Goal: Information Seeking & Learning: Learn about a topic

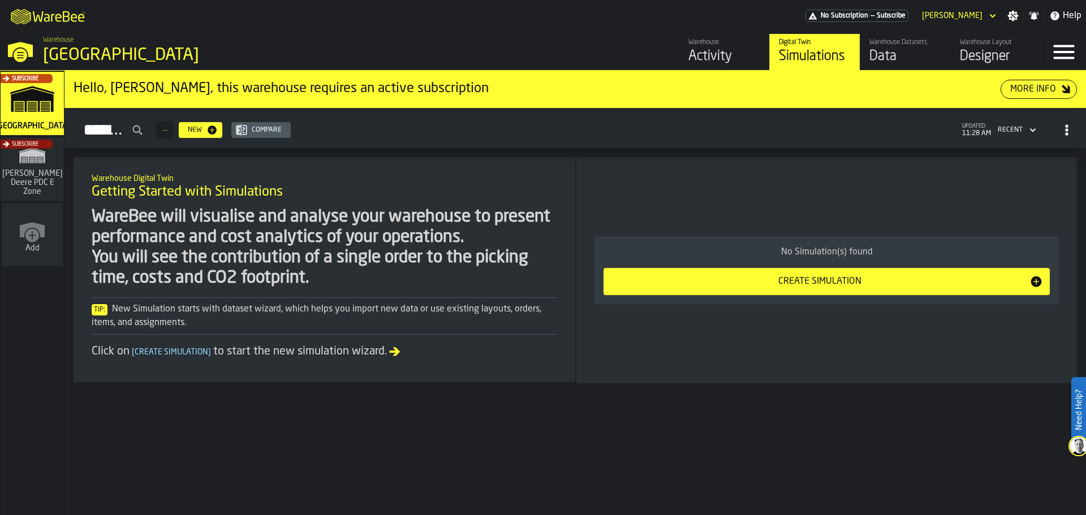
click at [596, 152] on div "Hello, [PERSON_NAME], this warehouse requires an active subscription More Info …" at bounding box center [576, 293] width 1022 height 445
click at [866, 171] on div "No Simulation(s) found Create Simulation" at bounding box center [827, 270] width 483 height 208
click at [1004, 347] on div "No Simulation(s) found Create Simulation" at bounding box center [827, 270] width 483 height 208
click at [875, 199] on div "No Simulation(s) found Create Simulation" at bounding box center [827, 270] width 483 height 208
click at [37, 110] on div "Subscribe" at bounding box center [29, 107] width 63 height 66
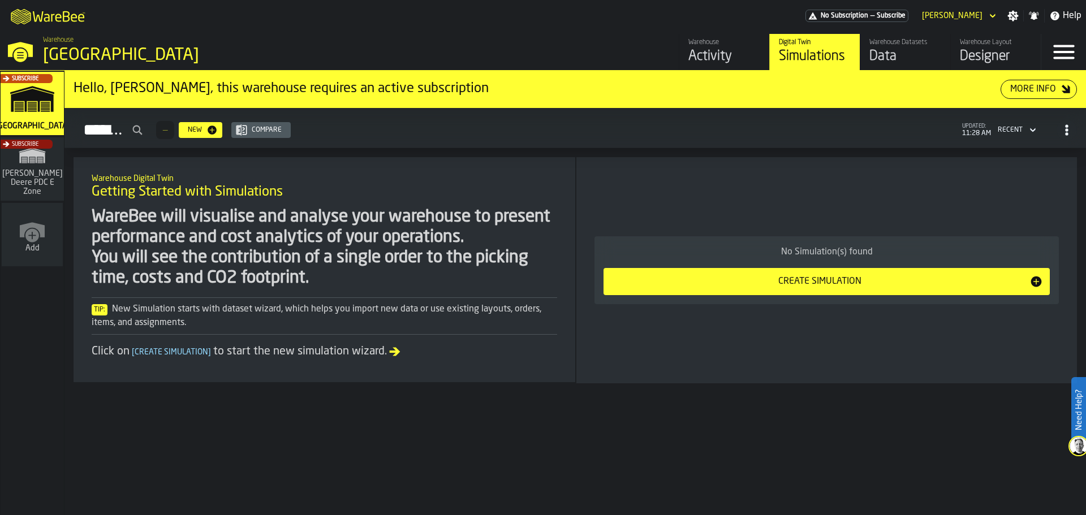
click at [50, 172] on div "Subscribe" at bounding box center [29, 173] width 63 height 66
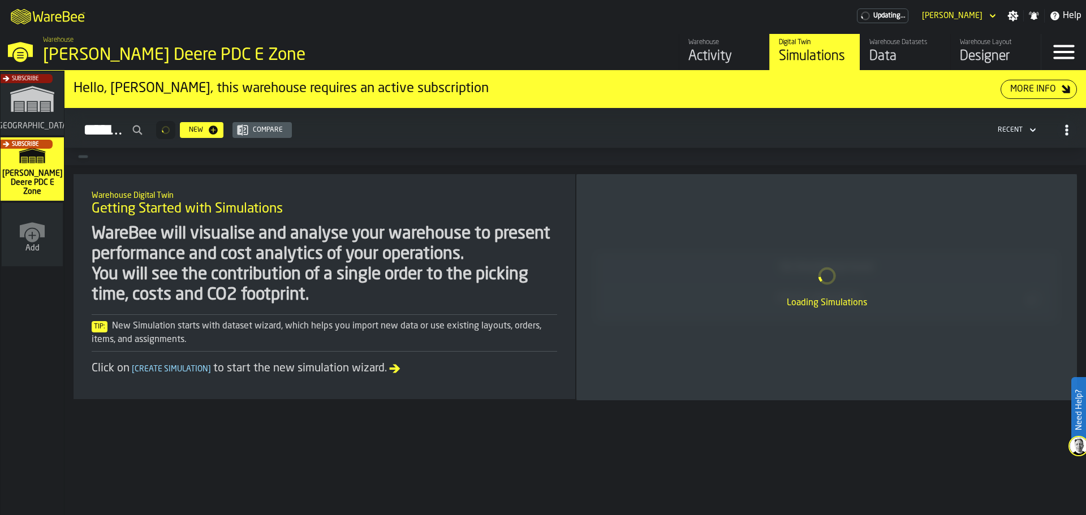
click at [36, 109] on div "Subscribe" at bounding box center [29, 107] width 63 height 66
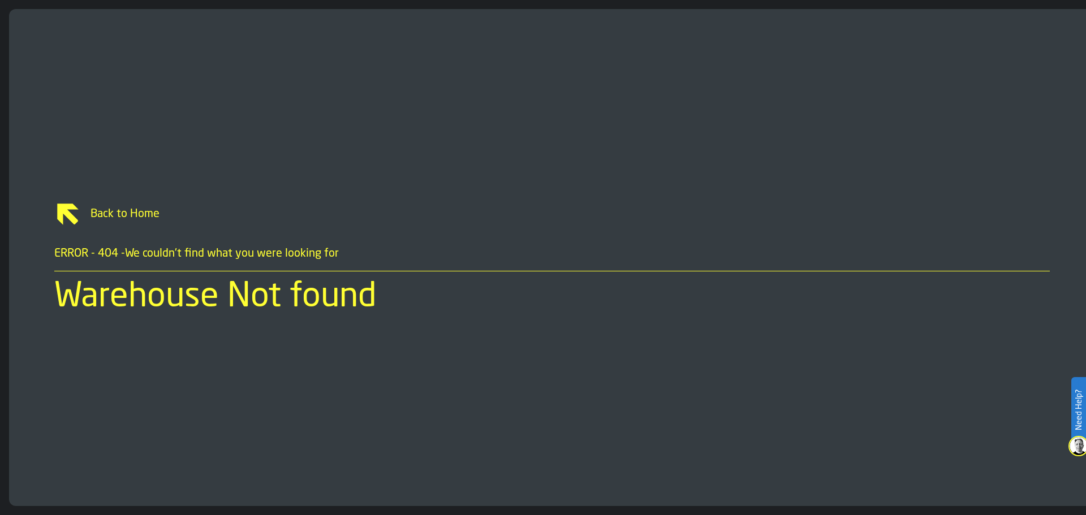
click at [117, 222] on link "Back to Home" at bounding box center [552, 214] width 996 height 27
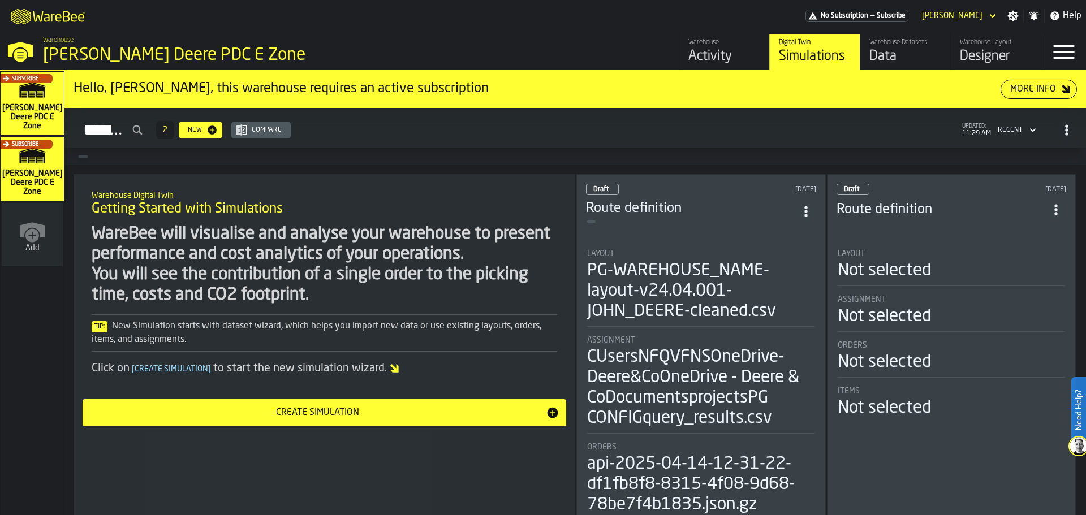
click at [31, 121] on div "Subscribe" at bounding box center [29, 107] width 63 height 66
click at [879, 52] on div "Data" at bounding box center [906, 57] width 72 height 18
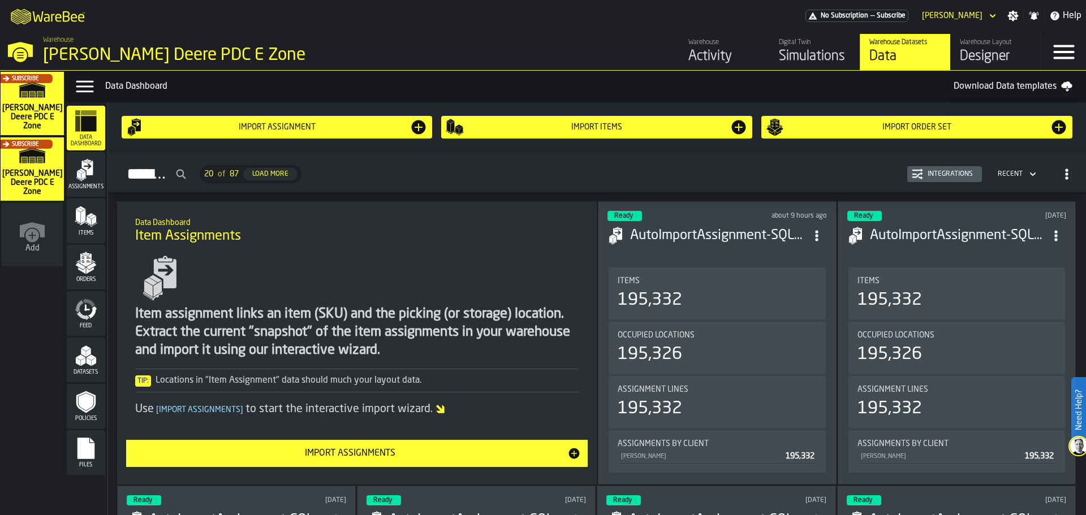
click at [718, 61] on div "Activity" at bounding box center [725, 57] width 72 height 18
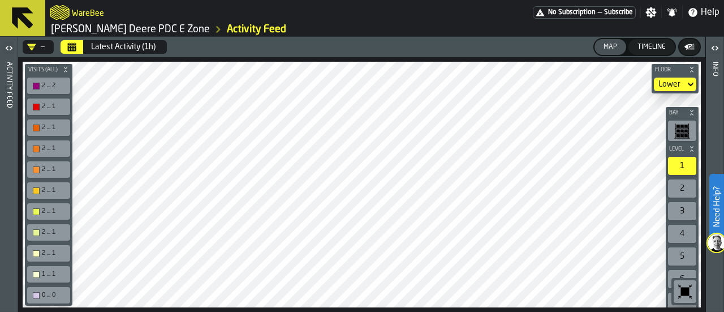
click at [26, 14] on icon at bounding box center [22, 18] width 27 height 27
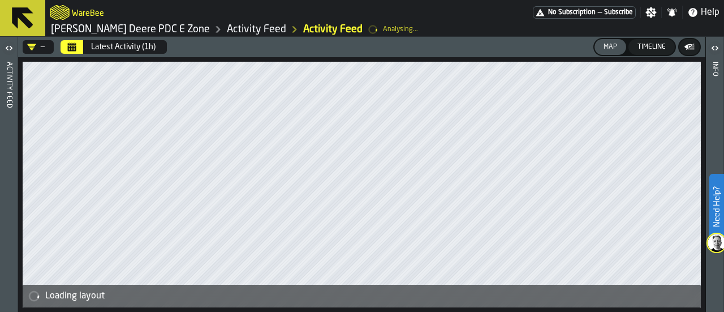
click at [28, 16] on icon at bounding box center [22, 18] width 27 height 27
click at [29, 23] on icon at bounding box center [23, 18] width 22 height 22
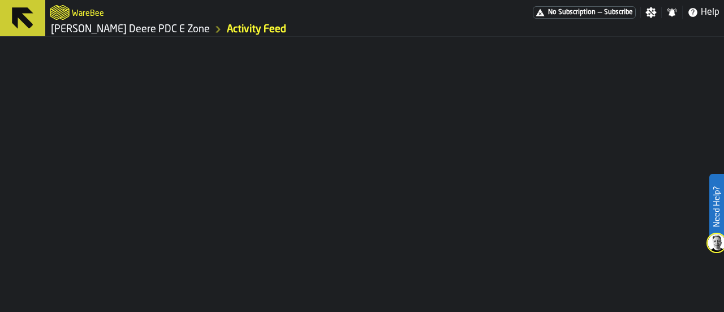
click at [29, 25] on icon at bounding box center [22, 18] width 27 height 27
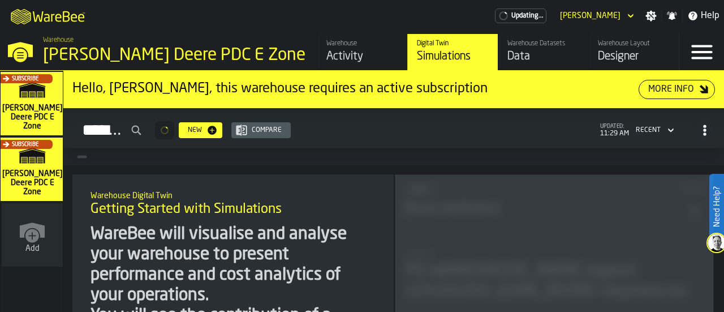
click at [29, 25] on icon "M A K I N G W A R E H O U S E S M O R E EF F I C I E N T" at bounding box center [49, 16] width 84 height 23
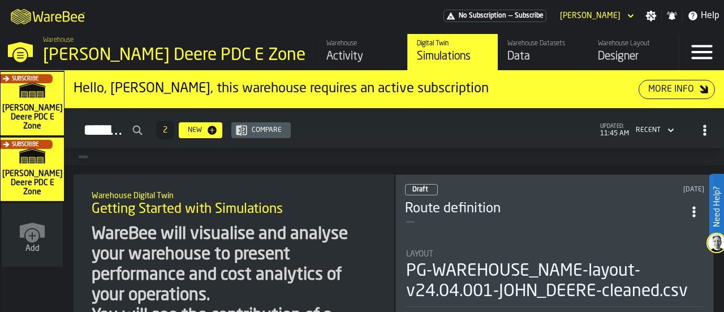
click at [50, 46] on div "[PERSON_NAME] Deere PDC E Zone" at bounding box center [175, 55] width 265 height 20
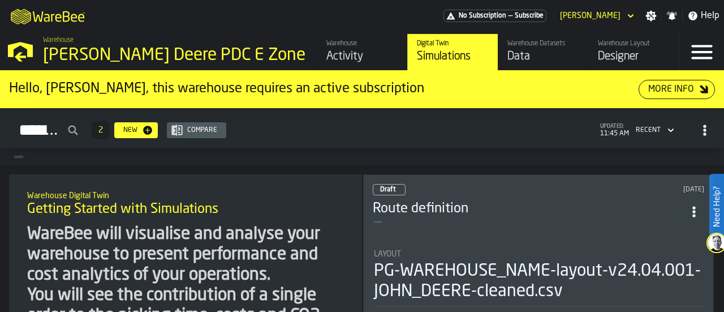
click at [50, 49] on div "[PERSON_NAME] Deere PDC E Zone" at bounding box center [175, 55] width 265 height 20
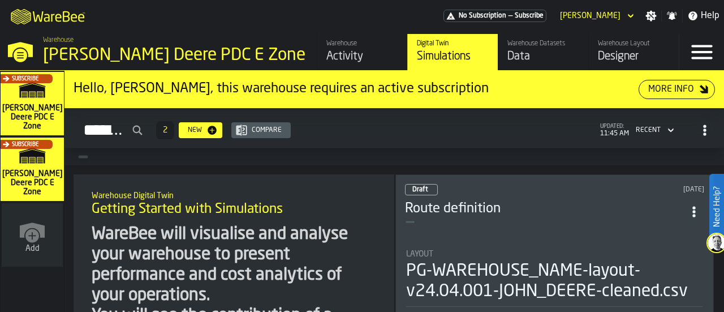
click at [553, 59] on div "Data" at bounding box center [544, 57] width 72 height 16
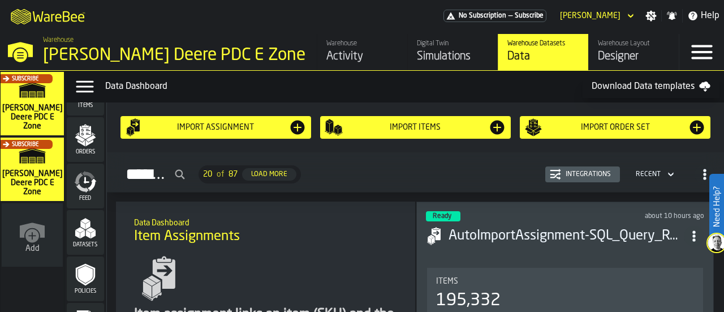
scroll to position [167, 0]
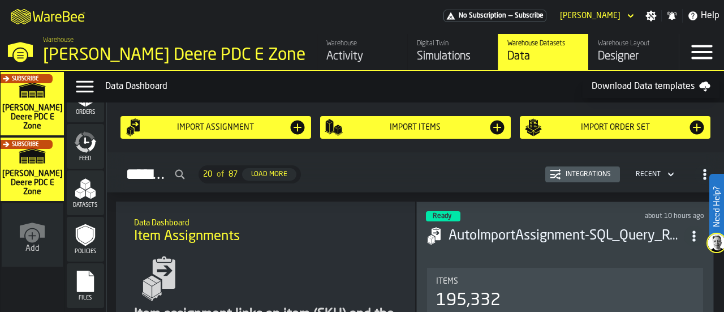
click at [92, 273] on icon "menu Files" at bounding box center [85, 281] width 23 height 23
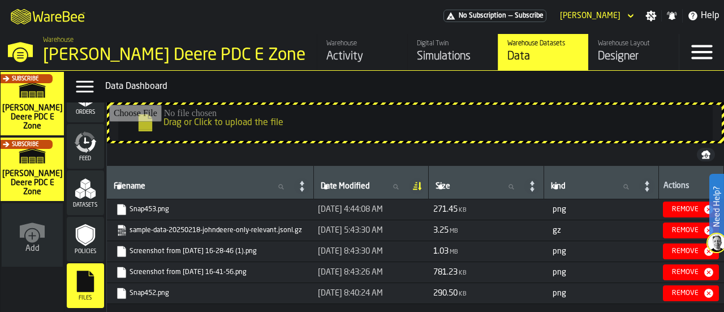
click at [119, 210] on rect "link-to-https://drive.app.warebee.com/9d85c013-26f4-4c06-9c7d-6d35b33af13a/file…" at bounding box center [121, 211] width 8 height 4
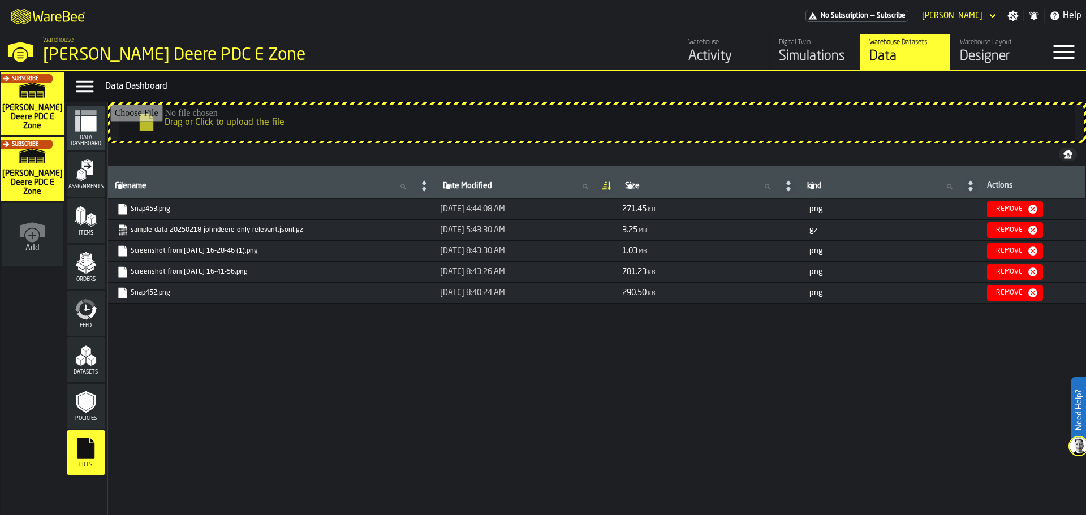
click at [991, 53] on div "Designer" at bounding box center [996, 57] width 72 height 18
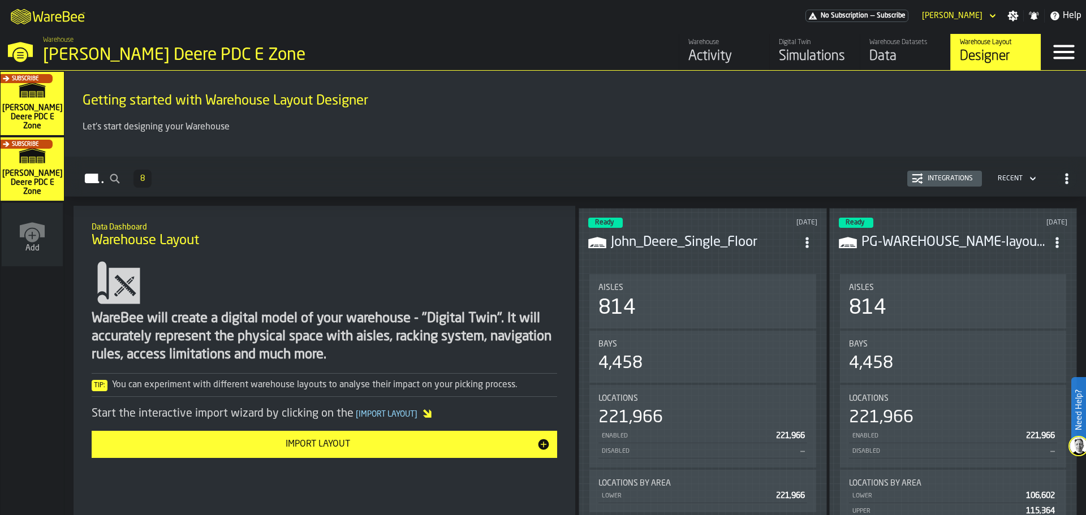
scroll to position [339, 0]
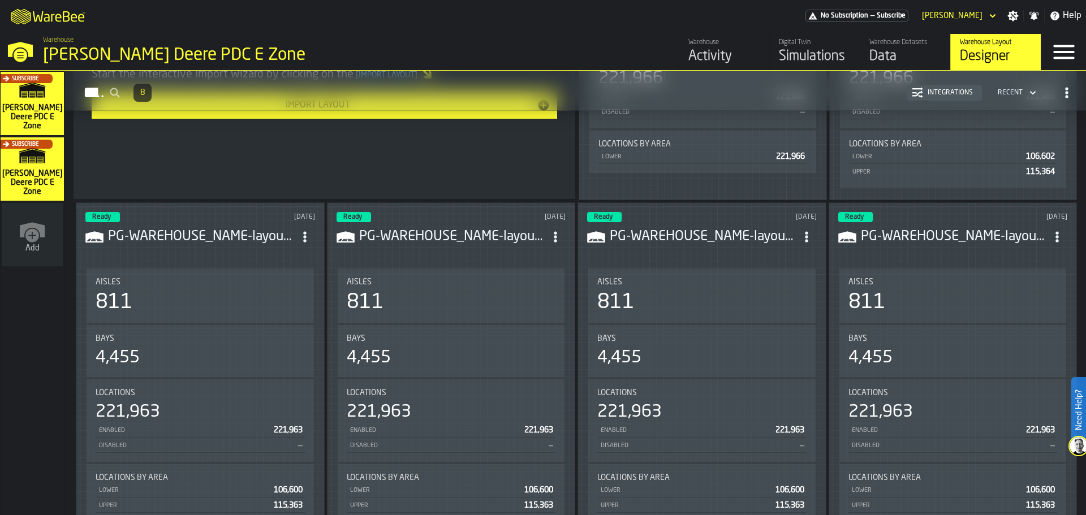
click at [556, 231] on circle "ItemListCard-DashboardItemContainer" at bounding box center [555, 232] width 3 height 3
click at [558, 232] on icon "ItemListCard-DashboardItemContainer" at bounding box center [555, 236] width 11 height 11
click at [558, 227] on span "ItemListCard-DashboardItemContainer" at bounding box center [555, 237] width 20 height 20
click at [554, 257] on div "Open" at bounding box center [529, 259] width 63 height 14
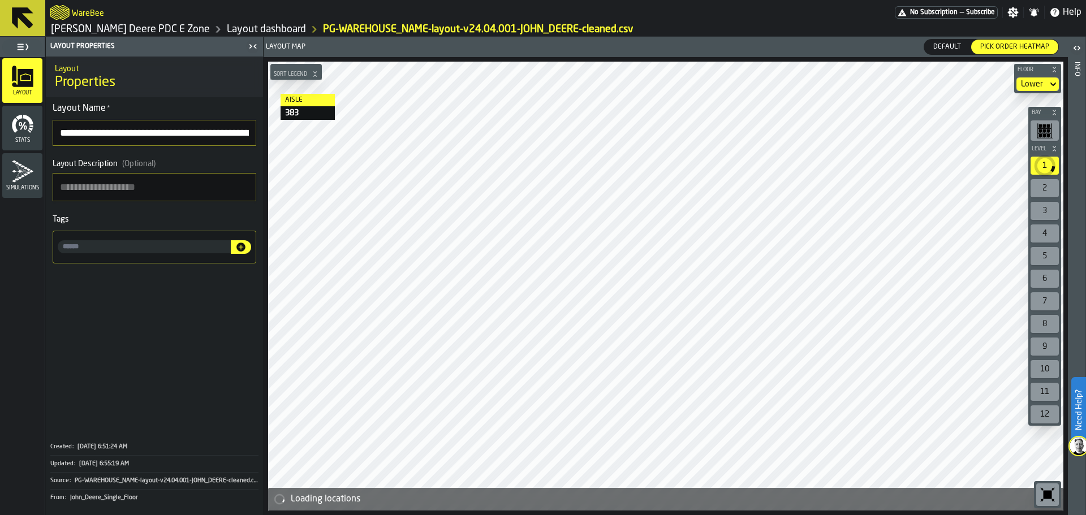
click at [26, 43] on icon "button-toggle-Toggle Full Menu" at bounding box center [23, 47] width 14 height 14
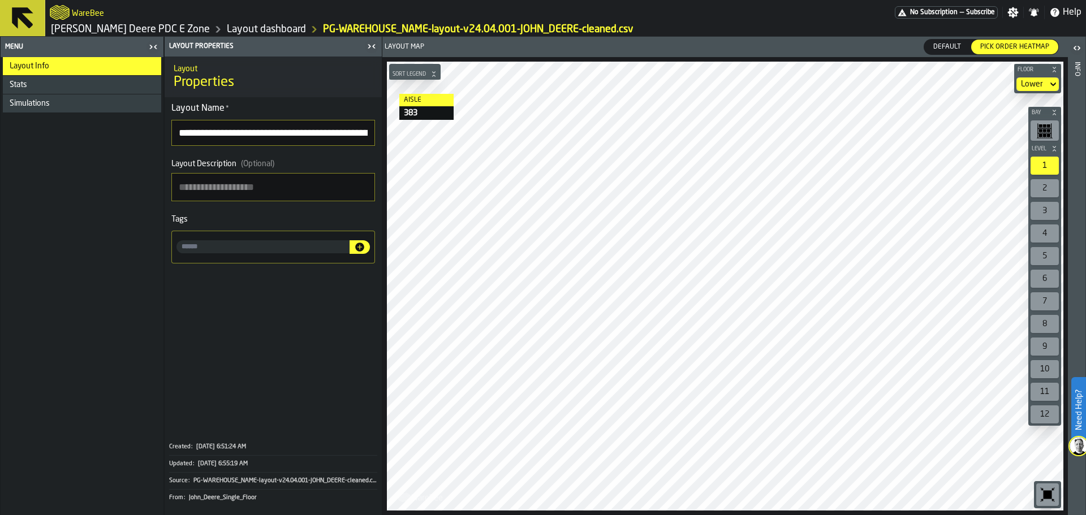
click at [151, 48] on icon "button-toggle-Close me" at bounding box center [150, 47] width 3 height 4
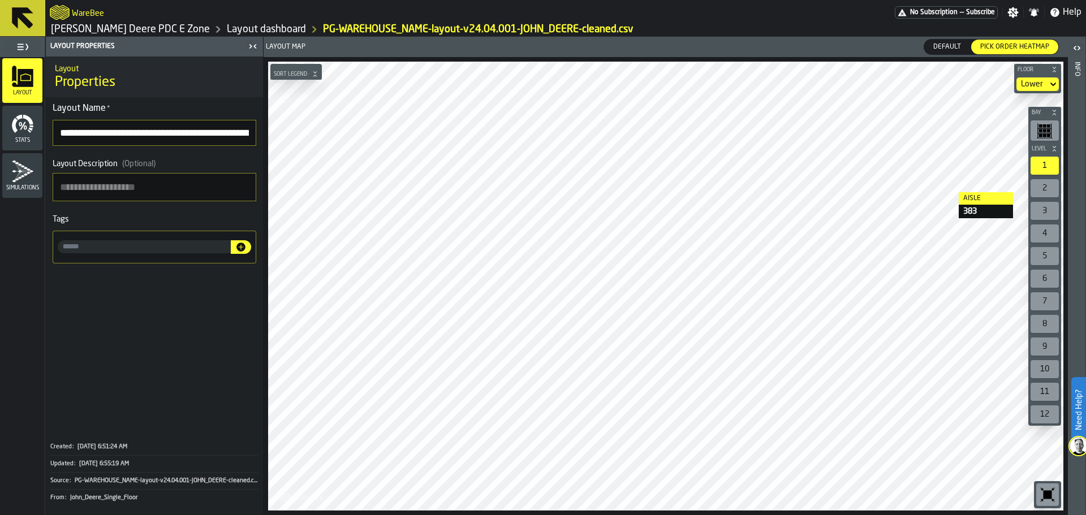
click at [1081, 55] on label "button-toggle-Open" at bounding box center [1077, 49] width 16 height 20
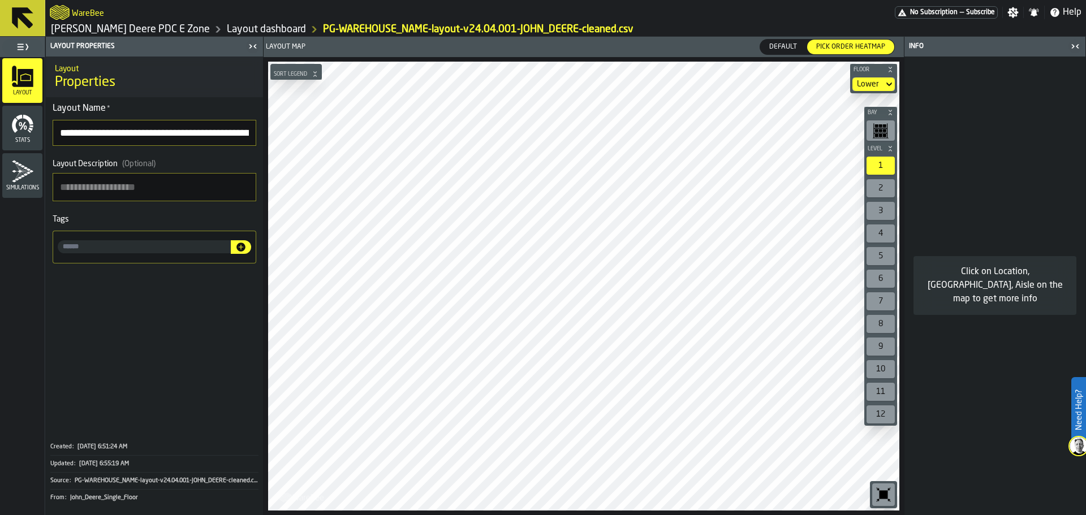
click at [1076, 52] on icon "button-toggle-Close me" at bounding box center [1076, 47] width 14 height 14
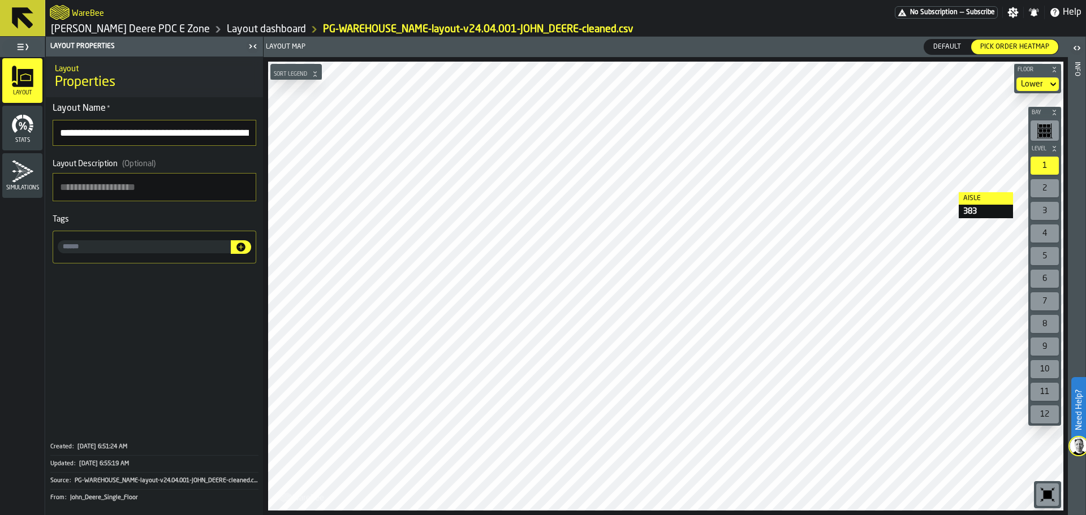
click at [1013, 12] on icon "button-toggle-Settings" at bounding box center [1013, 12] width 11 height 11
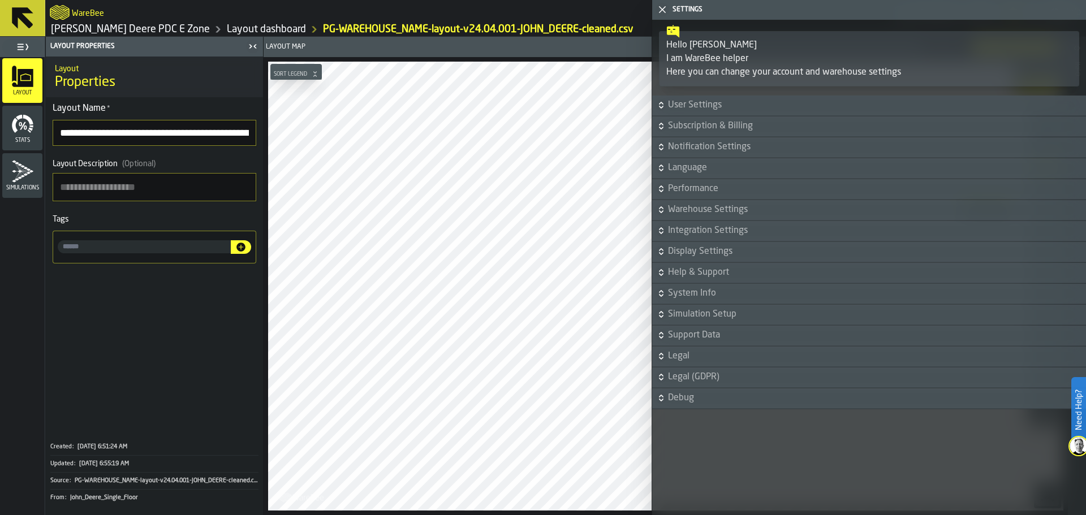
click at [673, 10] on div "Settings" at bounding box center [877, 10] width 414 height 8
click at [663, 10] on polygon "button-toggle-Close me" at bounding box center [662, 9] width 7 height 7
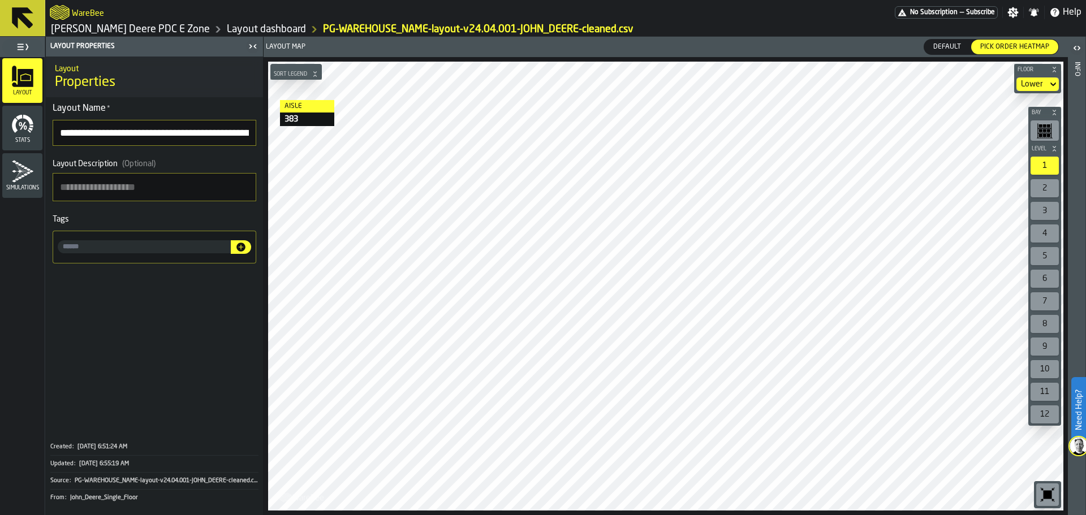
click at [19, 16] on icon at bounding box center [23, 18] width 22 height 22
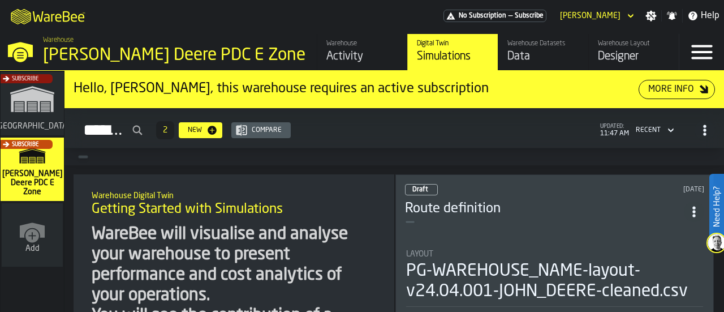
click at [31, 121] on div "Subscribe" at bounding box center [29, 107] width 63 height 66
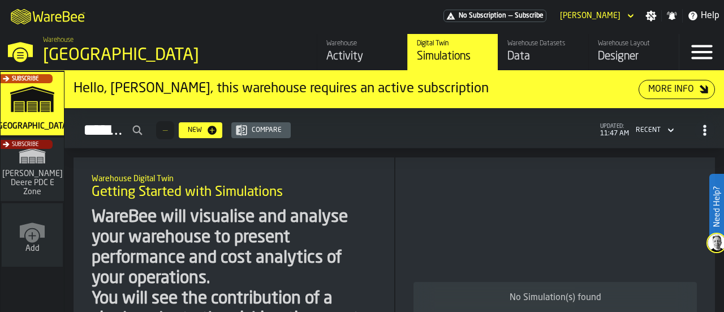
click at [545, 50] on div "Data" at bounding box center [544, 57] width 72 height 16
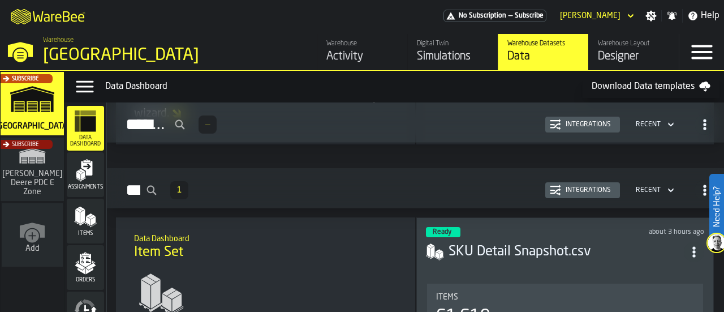
scroll to position [396, 0]
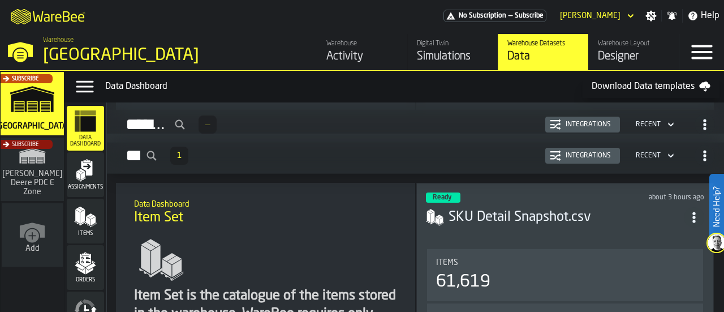
click at [506, 226] on header "Ready about 3 hours ago SKU Detail Snapshot.csv" at bounding box center [565, 214] width 278 height 45
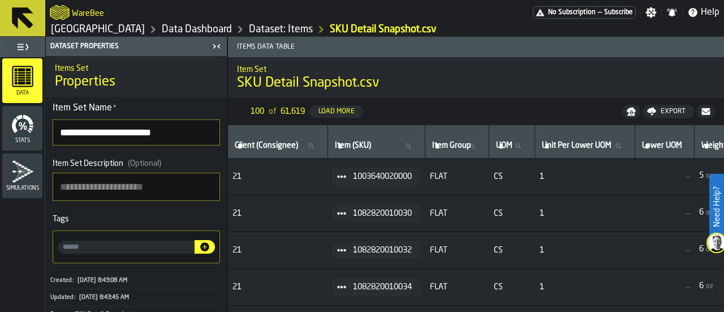
click at [130, 30] on link "[GEOGRAPHIC_DATA]" at bounding box center [98, 29] width 94 height 12
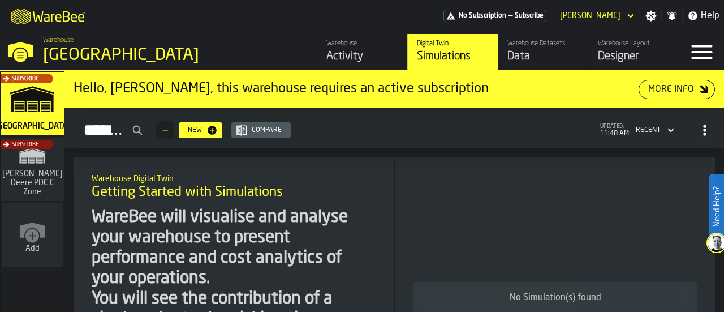
click at [526, 57] on div "Data" at bounding box center [544, 57] width 72 height 16
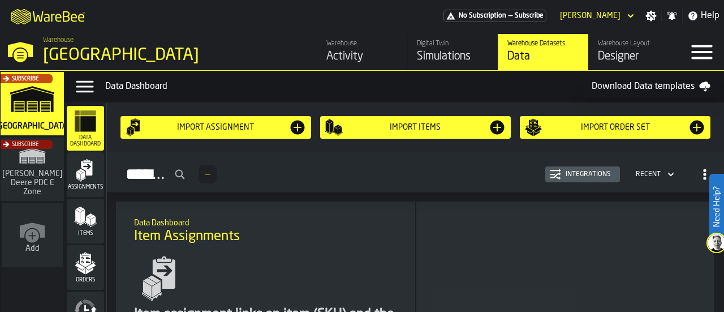
scroll to position [167, 0]
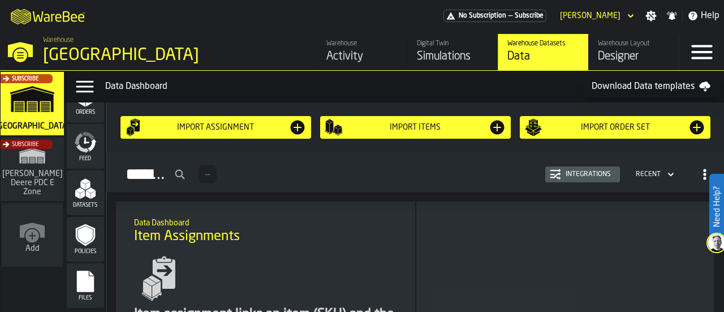
click at [96, 280] on div "Files" at bounding box center [85, 285] width 37 height 31
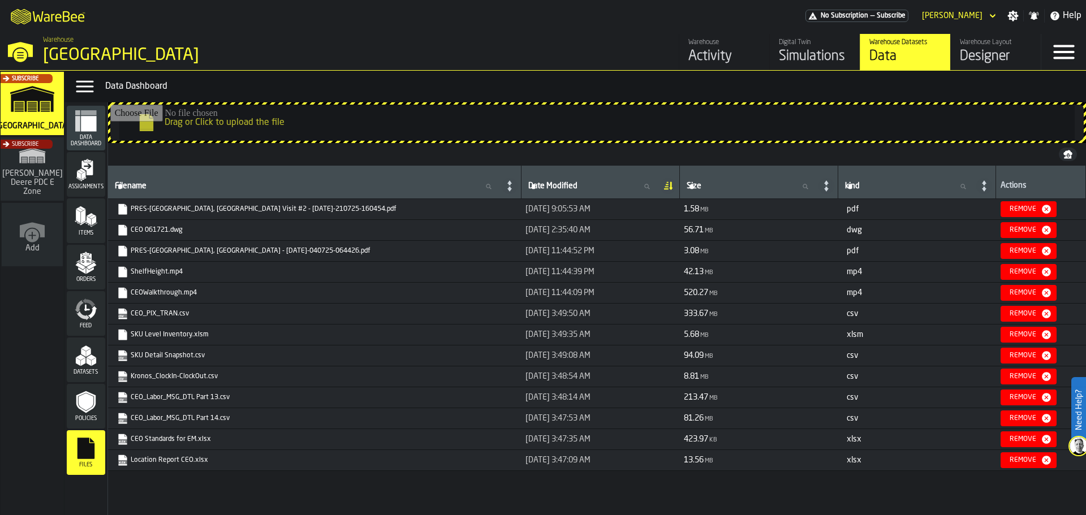
click at [123, 311] on icon "link-to-https://drive.app.warebee.com/b5402f52-ce28-4f27-b3d4-5c6d76174849/file…" at bounding box center [123, 463] width 2 height 2
